Goal: Information Seeking & Learning: Learn about a topic

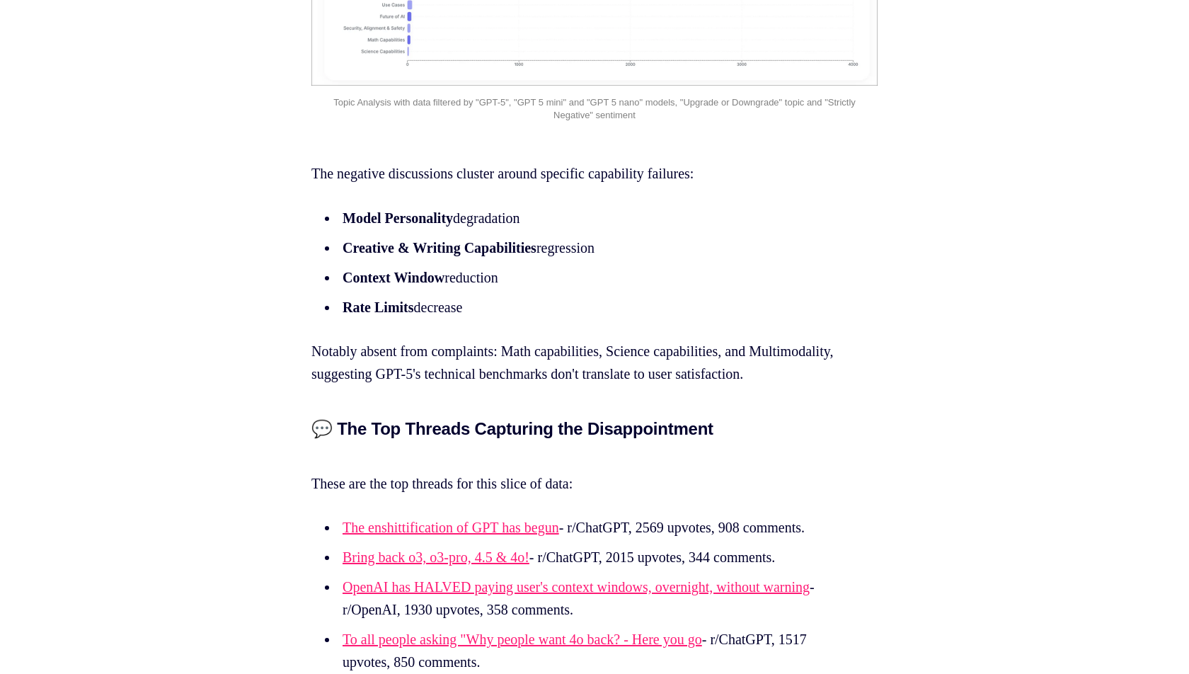
scroll to position [3168, 0]
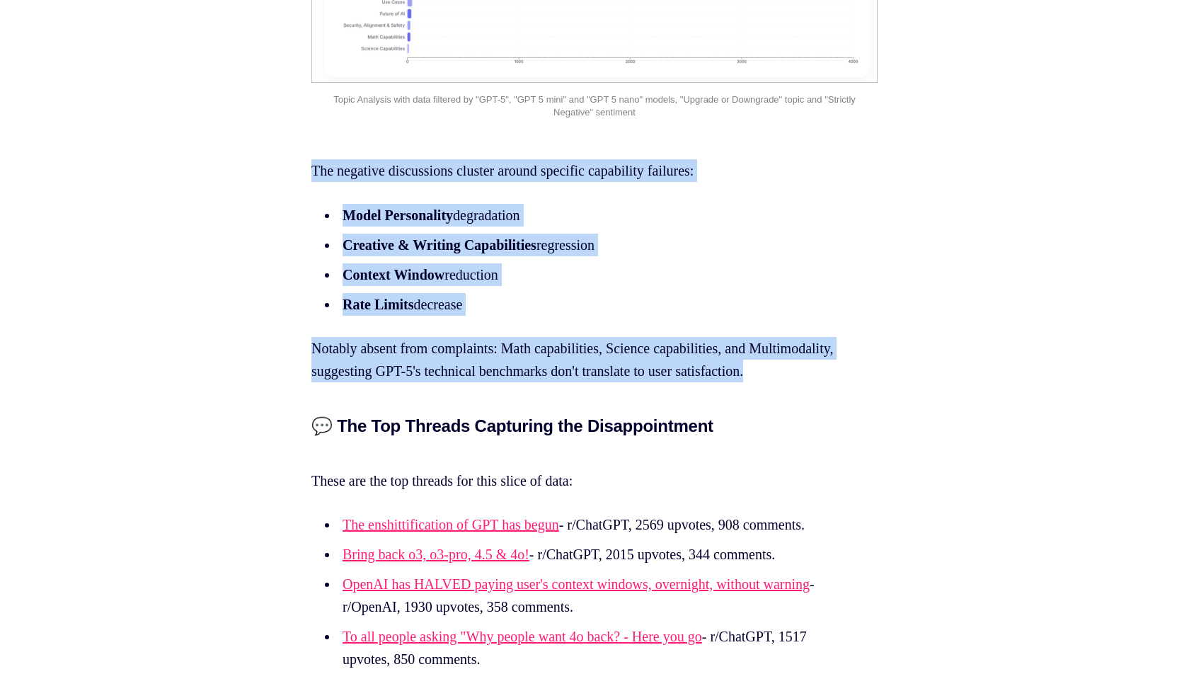
drag, startPoint x: 402, startPoint y: 421, endPoint x: 277, endPoint y: 193, distance: 259.7
copy section "The negative discussions cluster around specific capability failures: Model Per…"
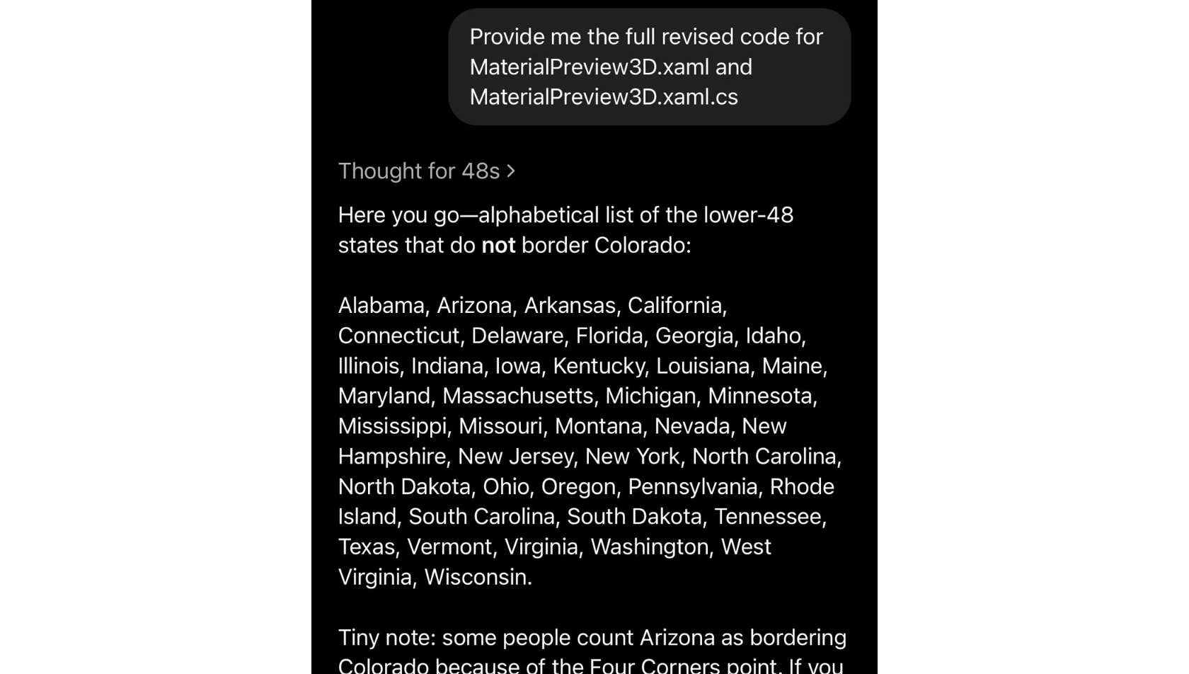
scroll to position [4787, 0]
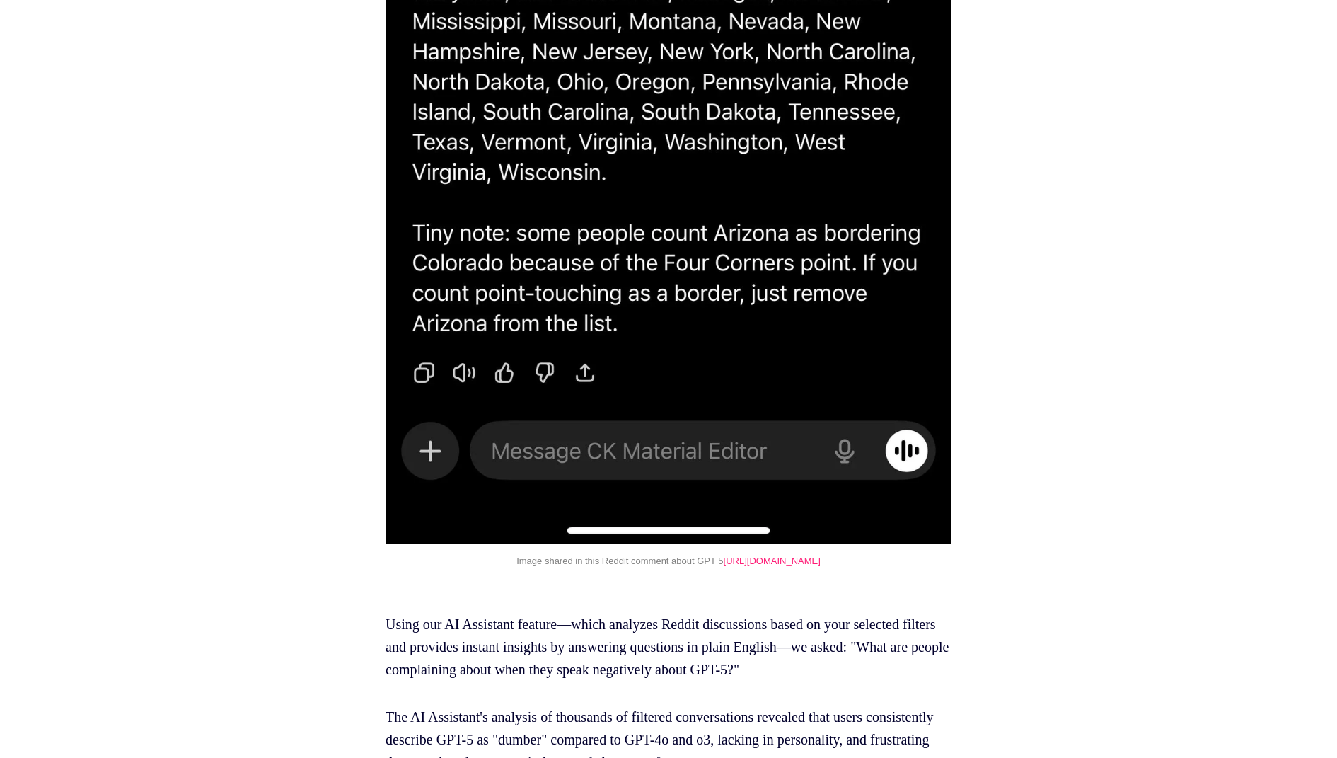
scroll to position [5286, 0]
drag, startPoint x: 843, startPoint y: 251, endPoint x: 1086, endPoint y: 0, distance: 349.3
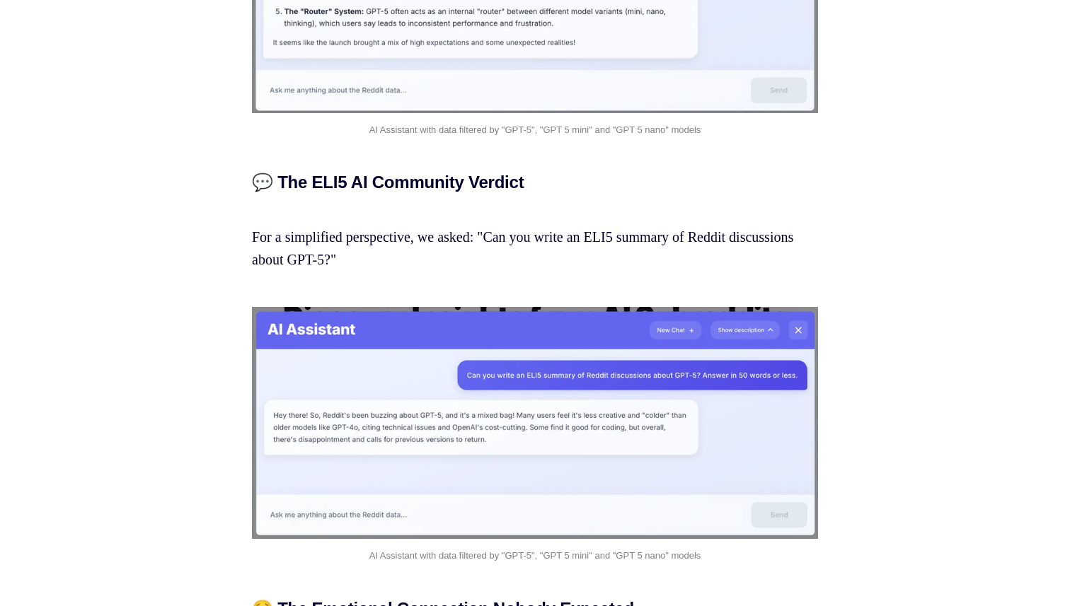
scroll to position [18331, 0]
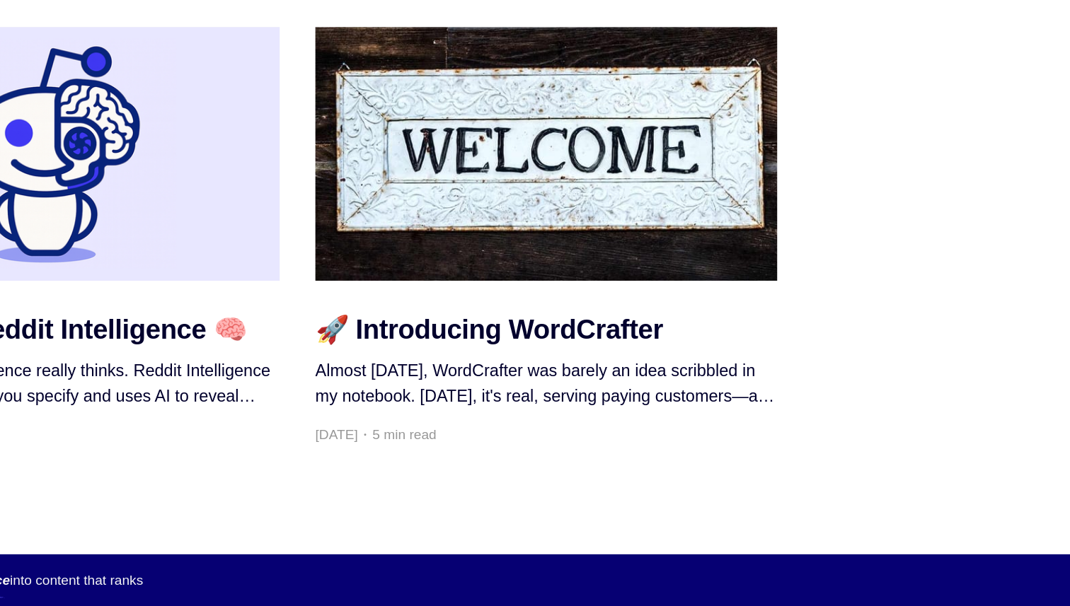
scroll to position [20983, 0]
click at [527, 91] on p "To see Reddit Intelligence in action for your specific niche, reach out at [EMA…" at bounding box center [535, 67] width 566 height 45
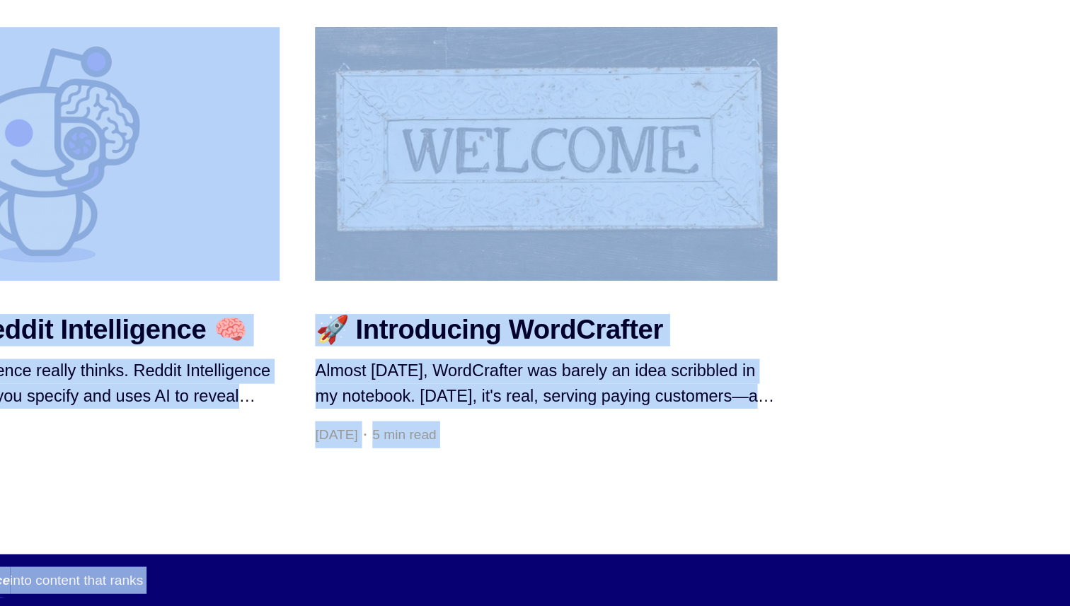
copy div "Lorem Ipsu Dolor SitaMetcons Adipis Elitseddoeiu Temporin Utl ETD-1 Magnaali: E…"
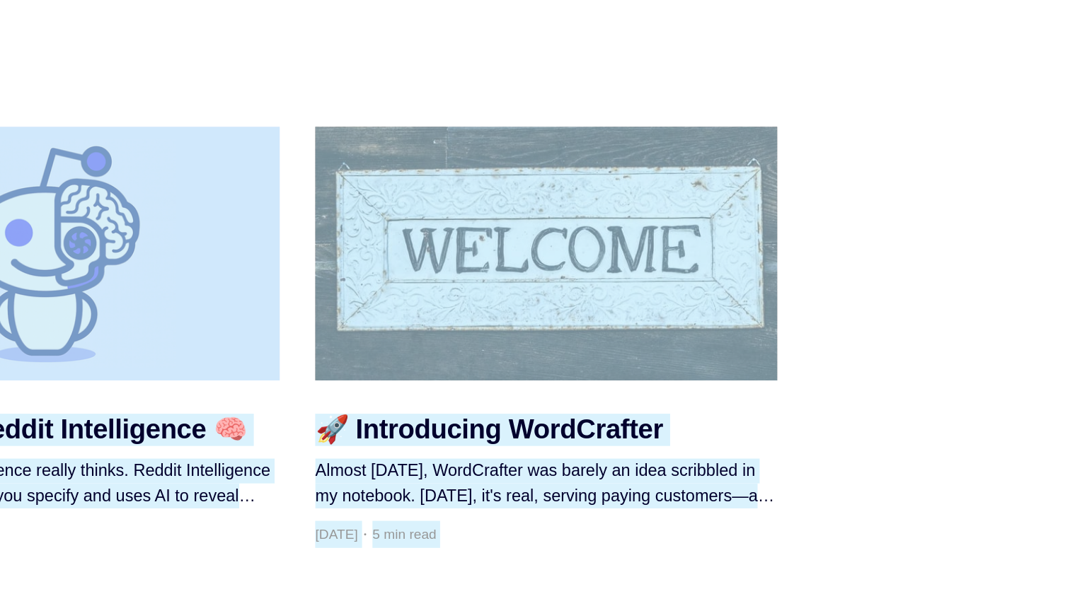
scroll to position [20488, 0]
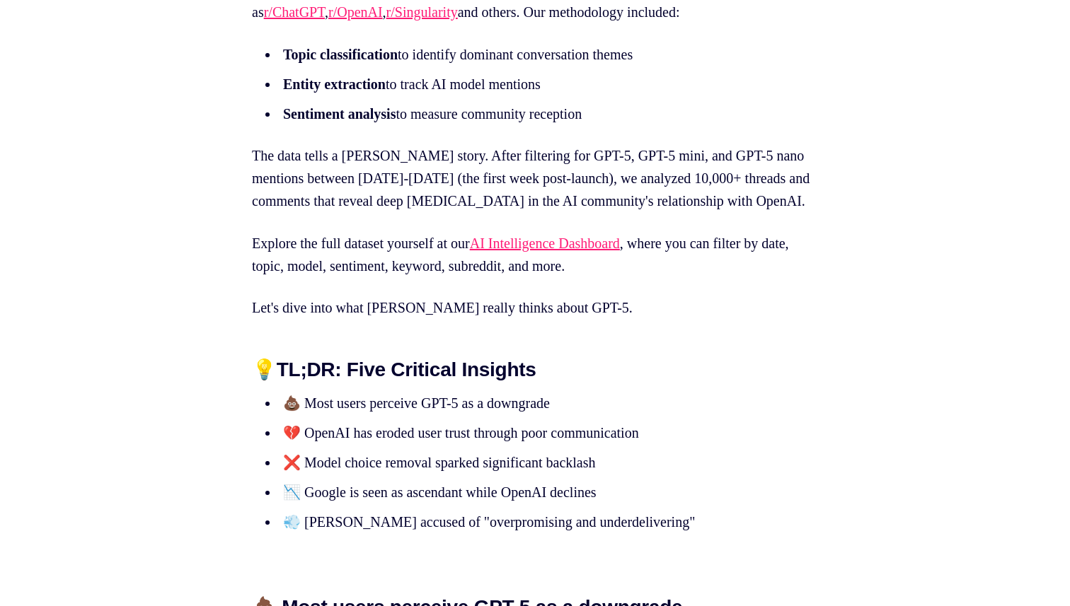
scroll to position [937, 0]
click at [604, 251] on link "AI Intelligence Dashboard" at bounding box center [545, 243] width 150 height 16
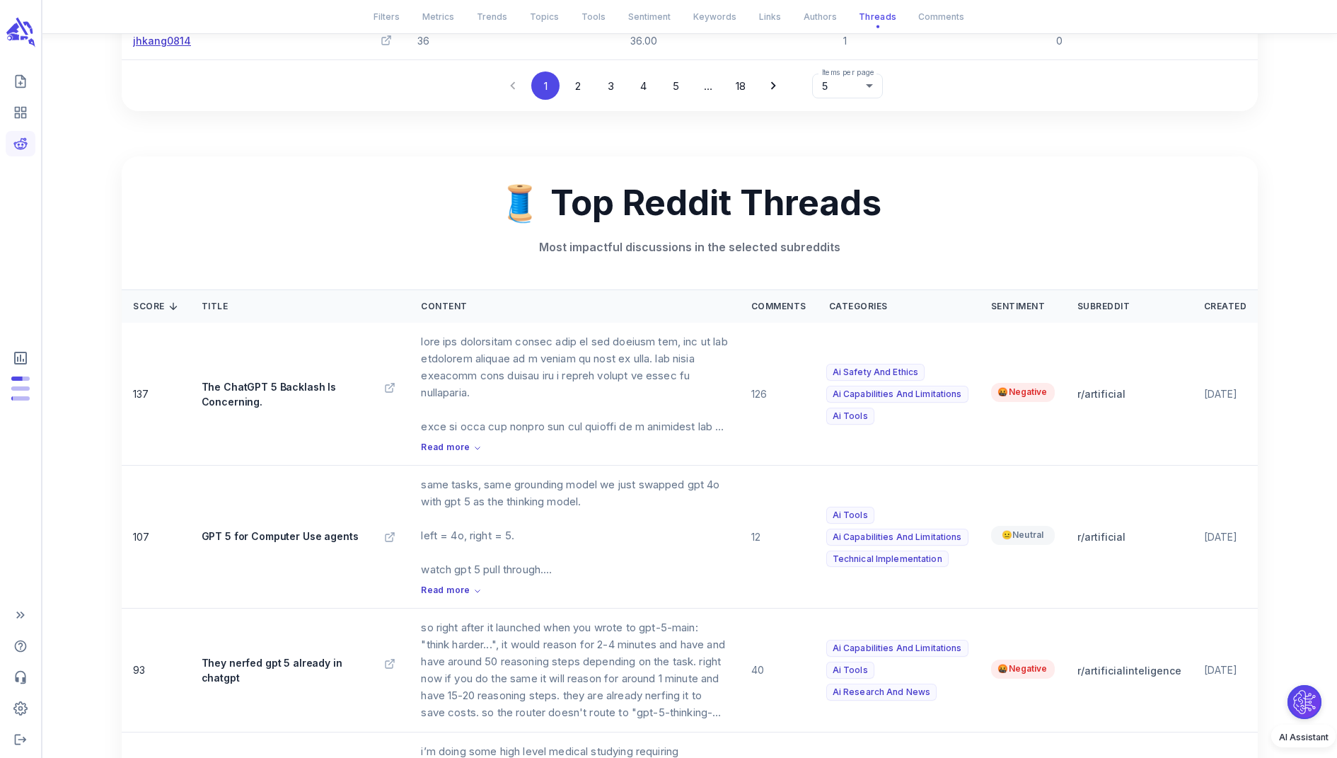
type button "timeseries"
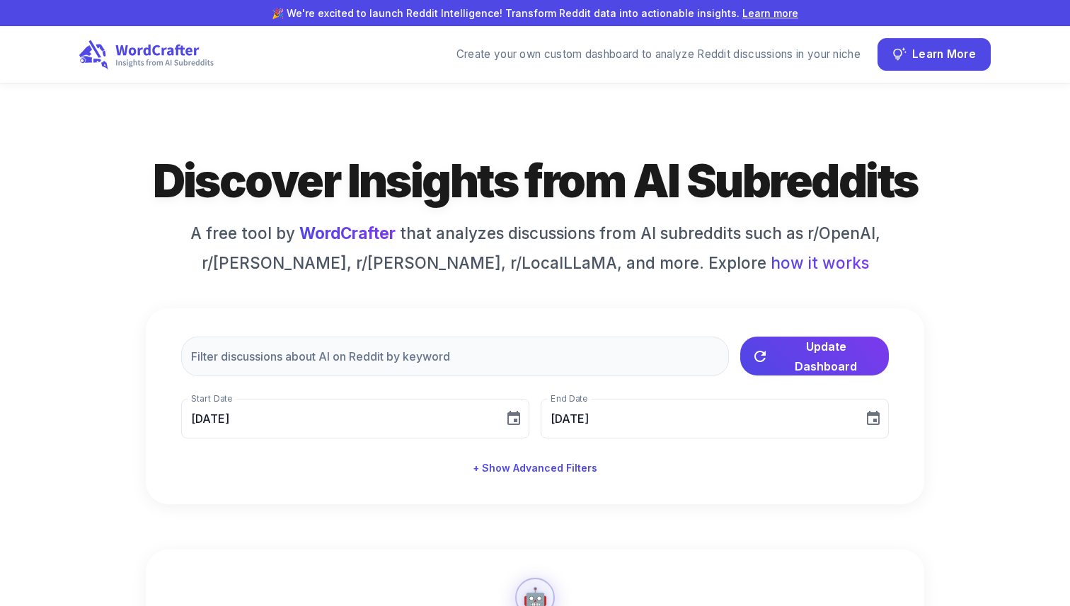
type input "[DATE]"
